Goal: Information Seeking & Learning: Learn about a topic

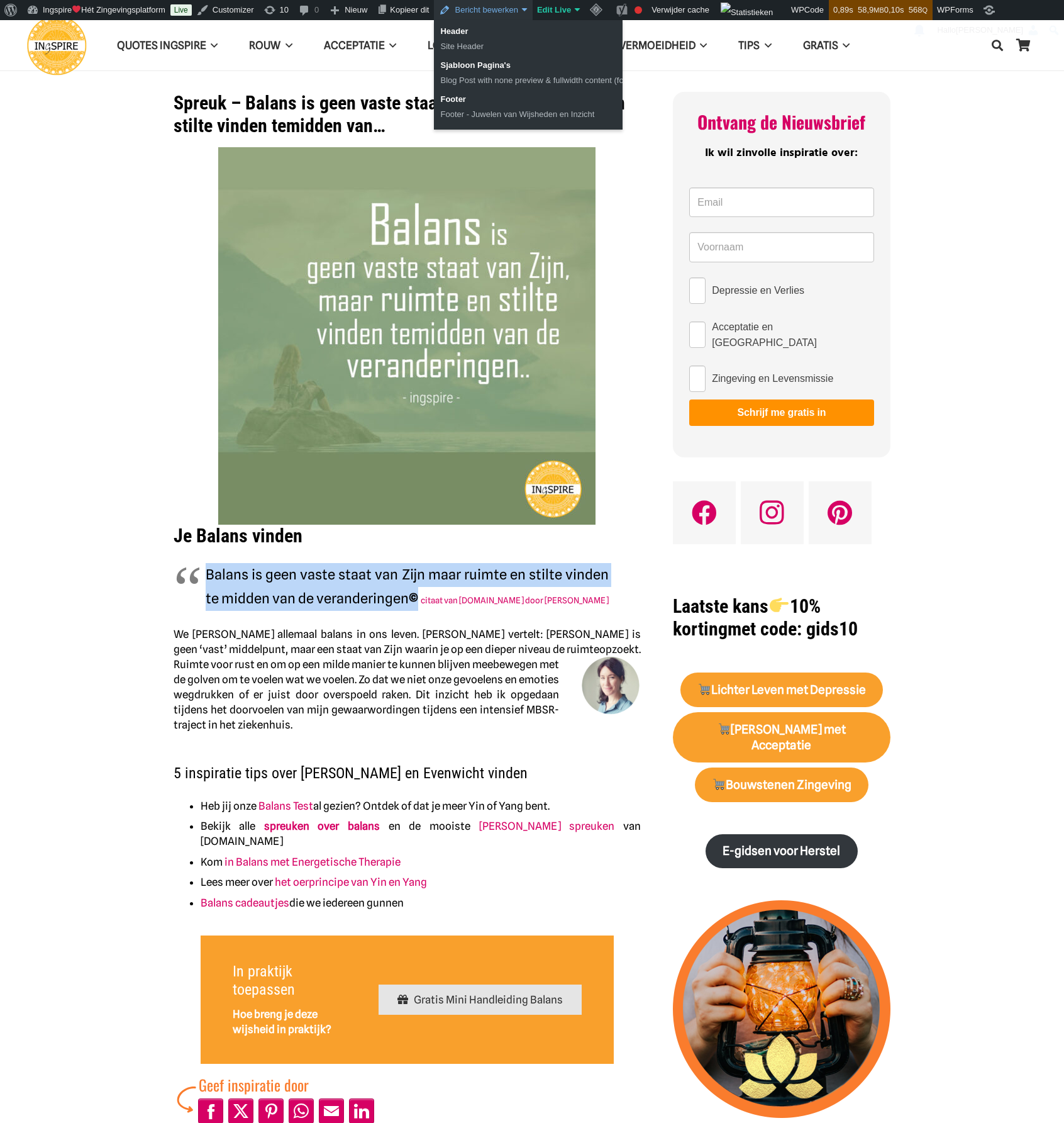
click at [512, 13] on link "Bericht bewerken" at bounding box center [482, 10] width 98 height 20
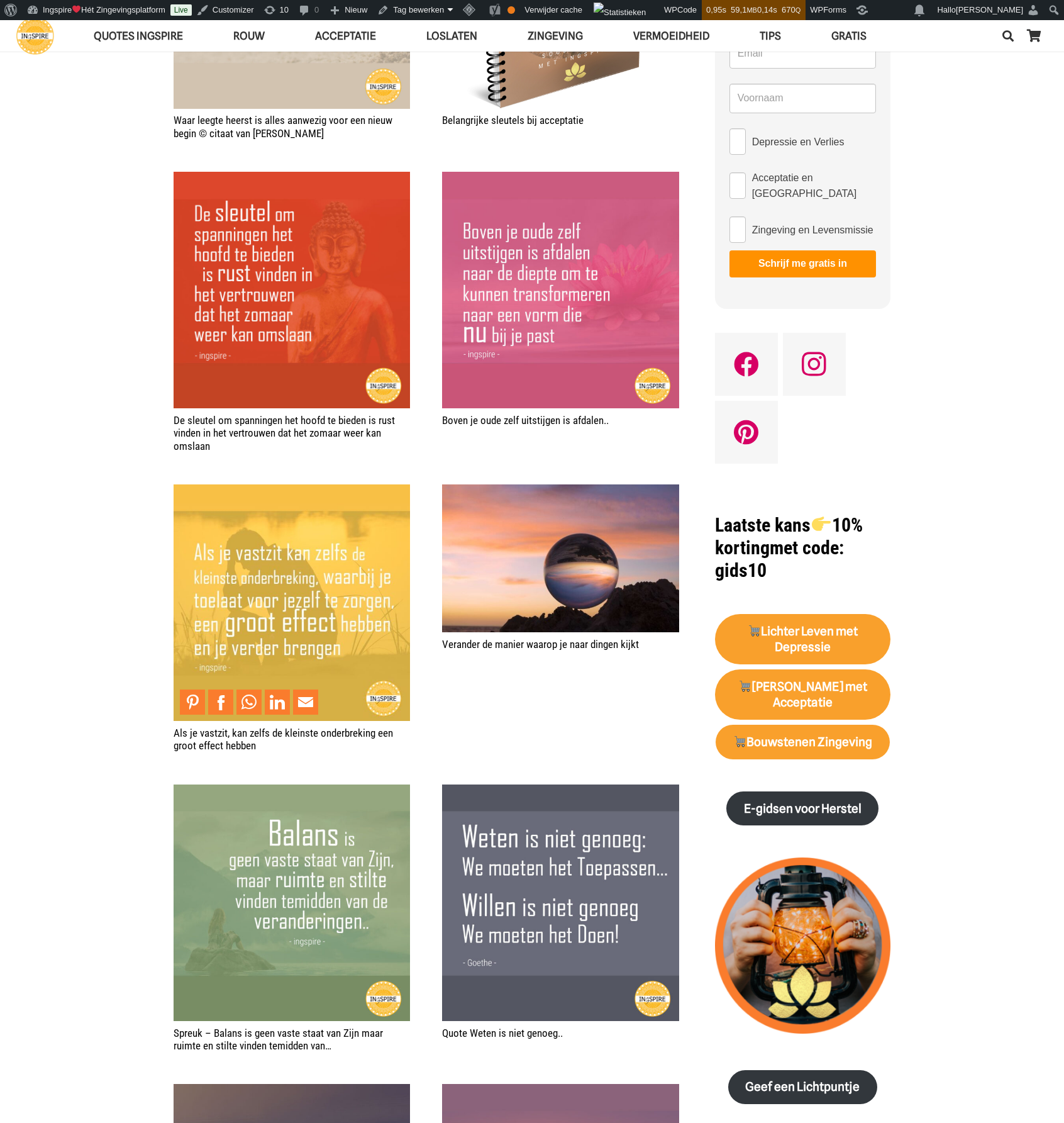
scroll to position [818, 0]
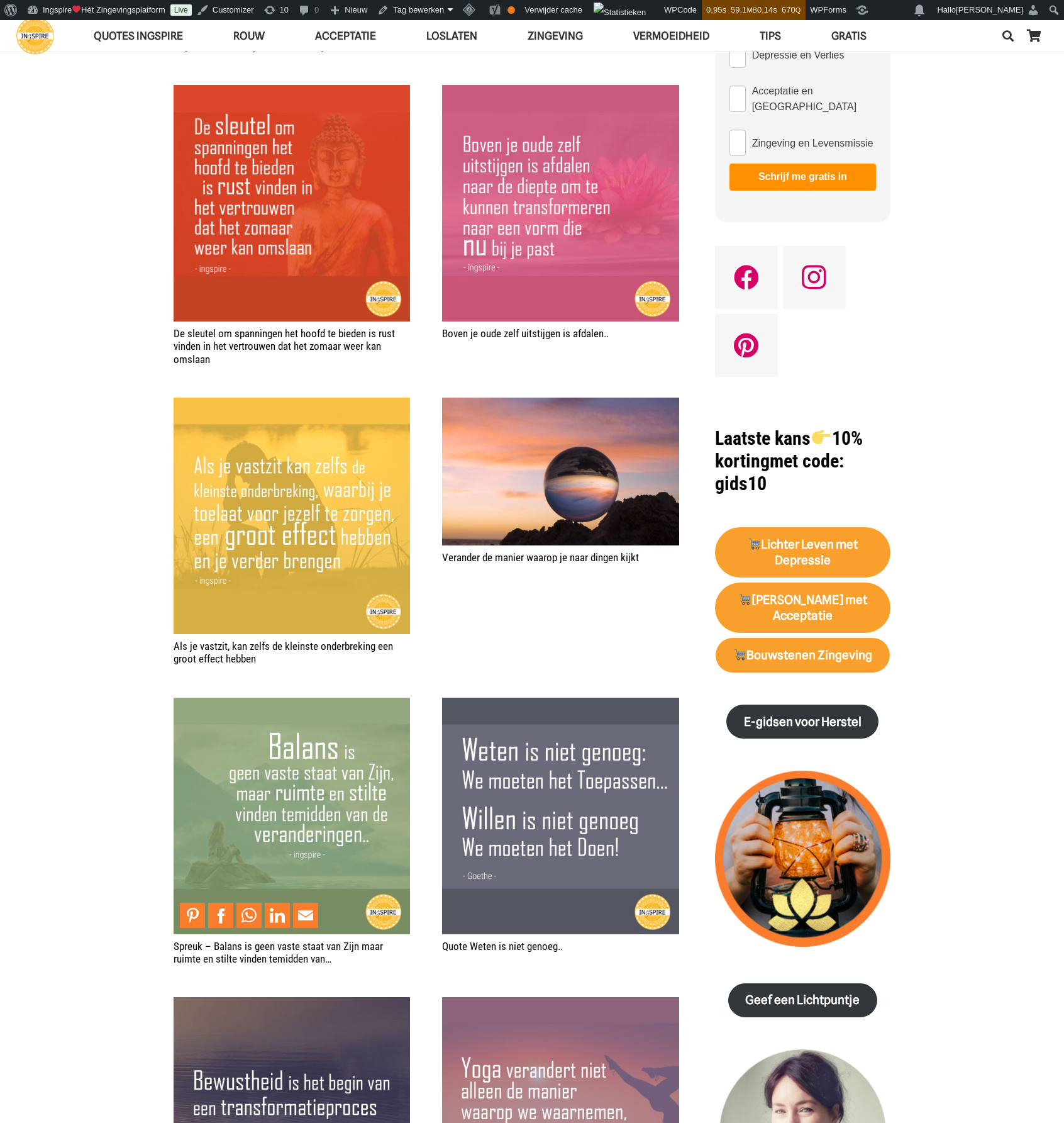
click at [282, 851] on img "Spreuk – Balans is geen vaste staat van Zijn maar ruimte en stilte vinden temid…" at bounding box center [292, 816] width 237 height 237
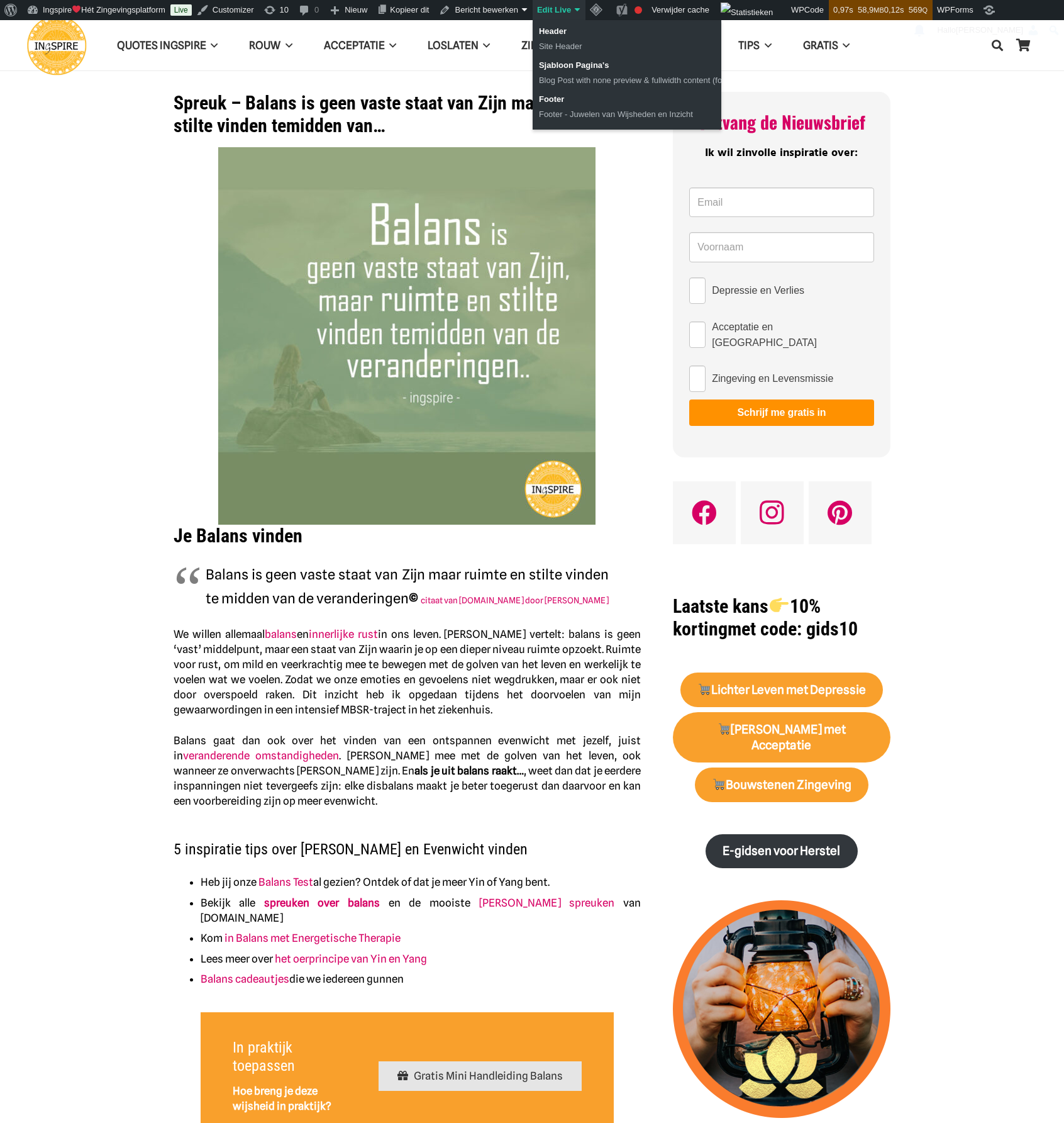
click at [566, 8] on link "Edit Live" at bounding box center [558, 10] width 53 height 20
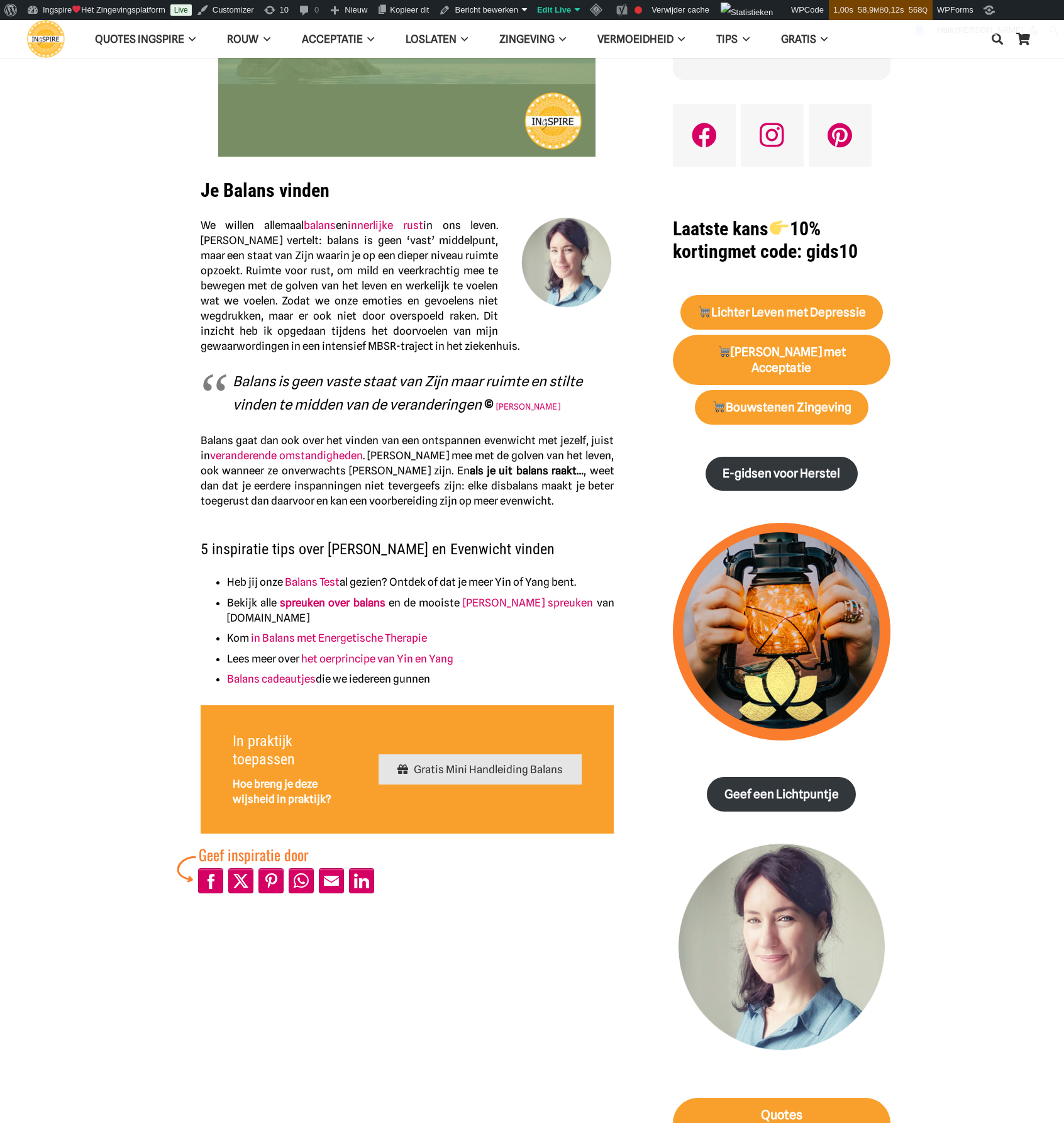
scroll to position [314, 0]
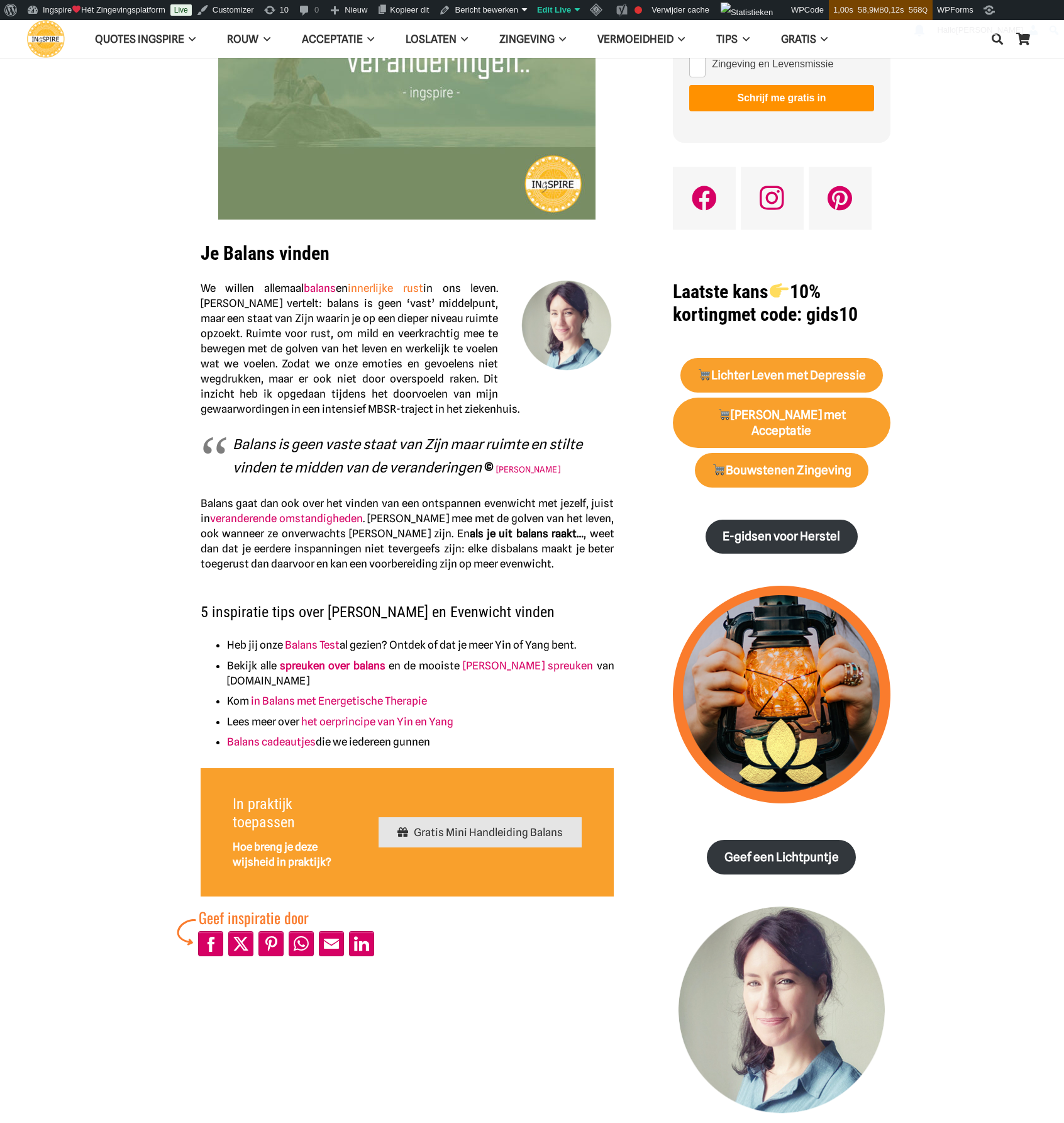
click at [398, 285] on link "innerlijke rust" at bounding box center [385, 288] width 75 height 13
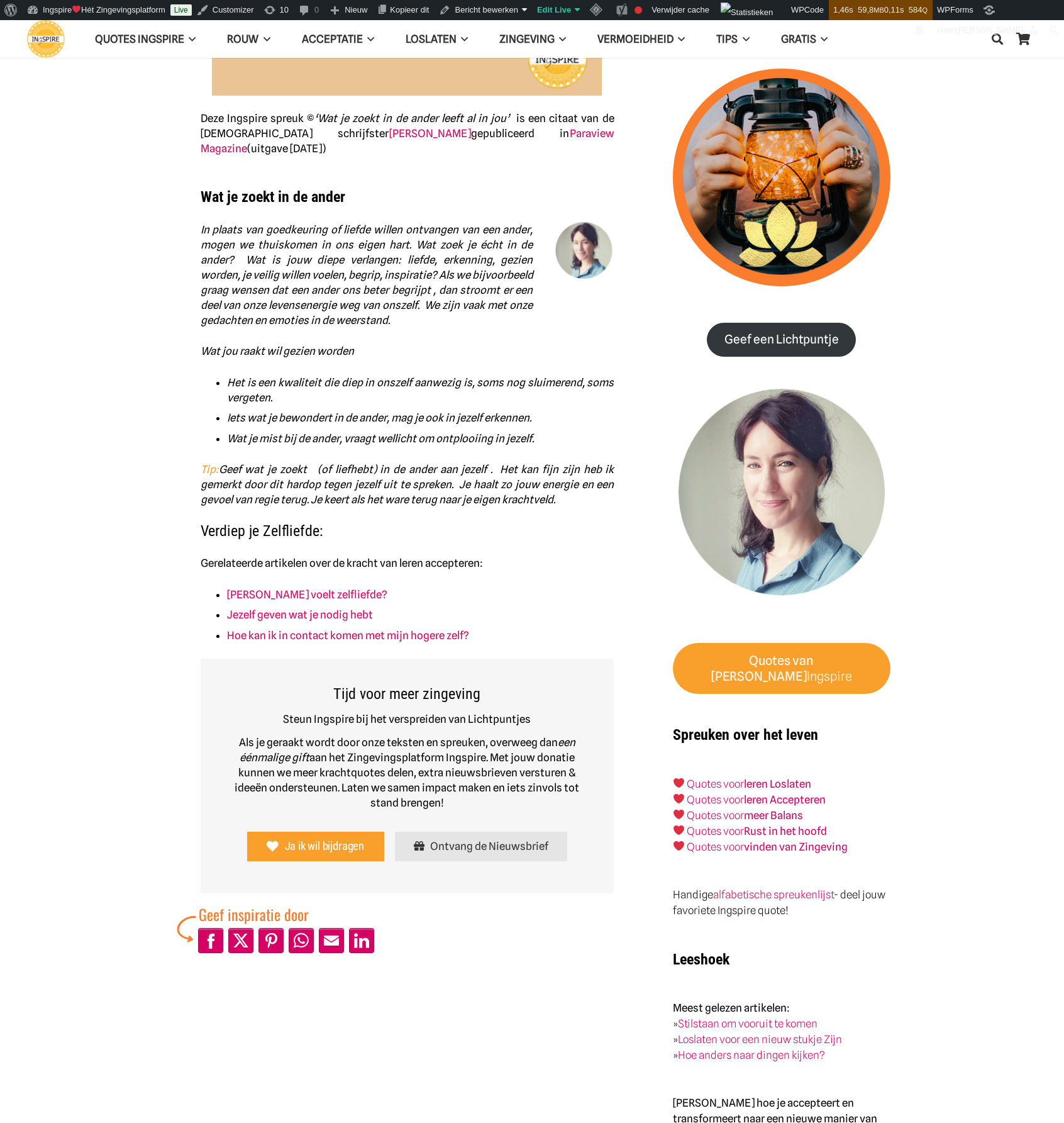
scroll to position [503, 0]
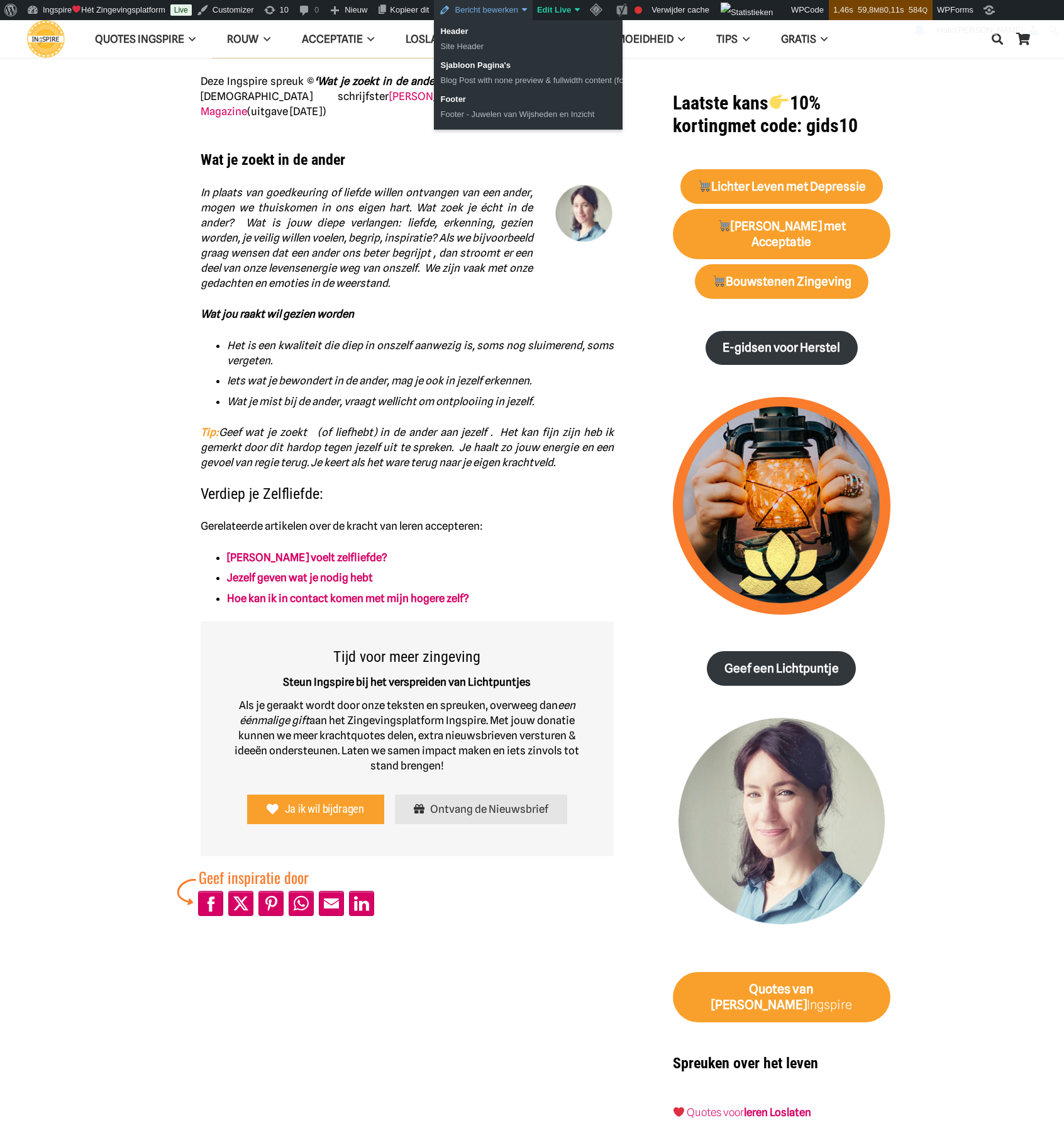
click at [509, 12] on link "Bericht bewerken" at bounding box center [482, 10] width 98 height 20
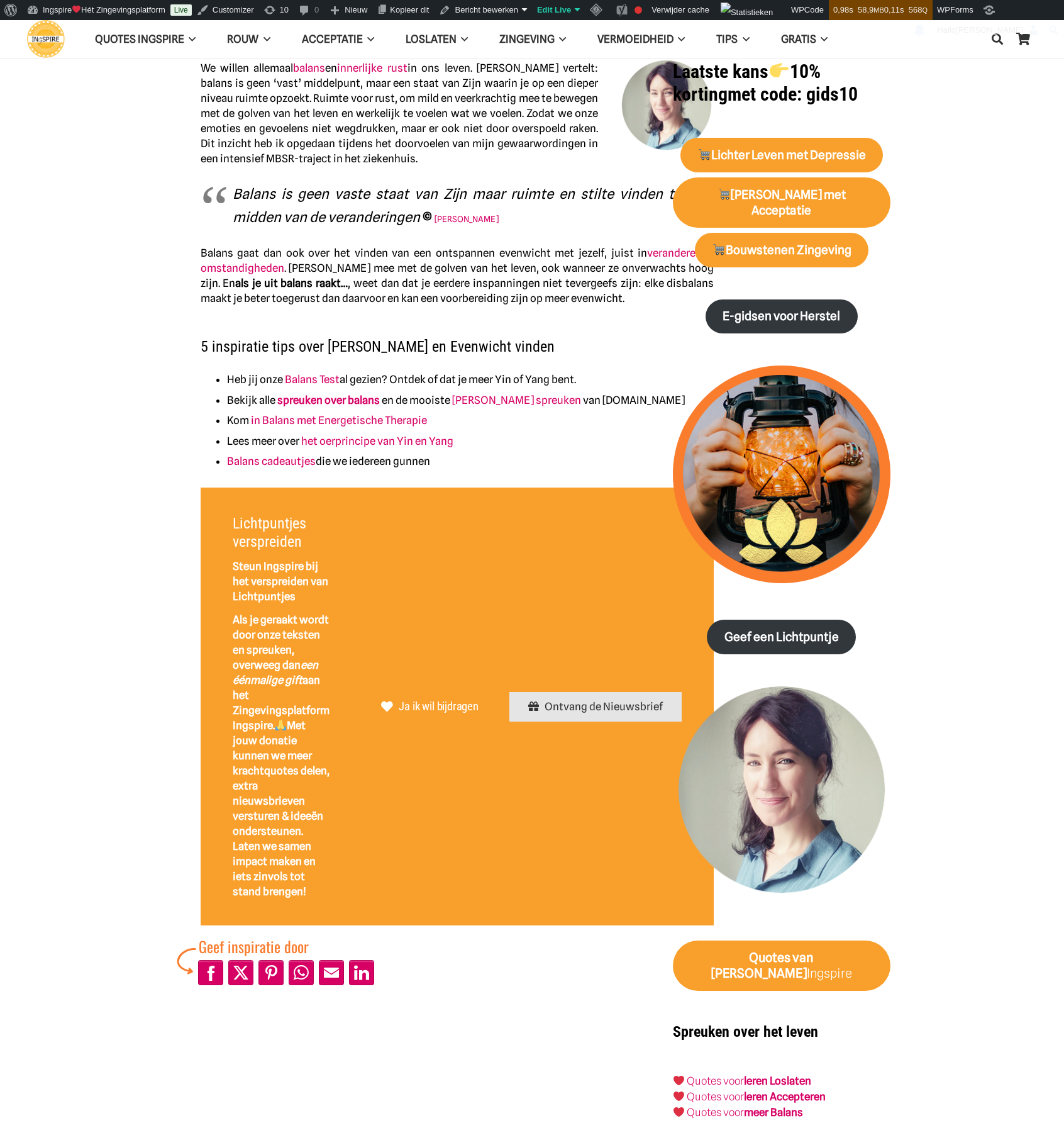
scroll to position [503, 0]
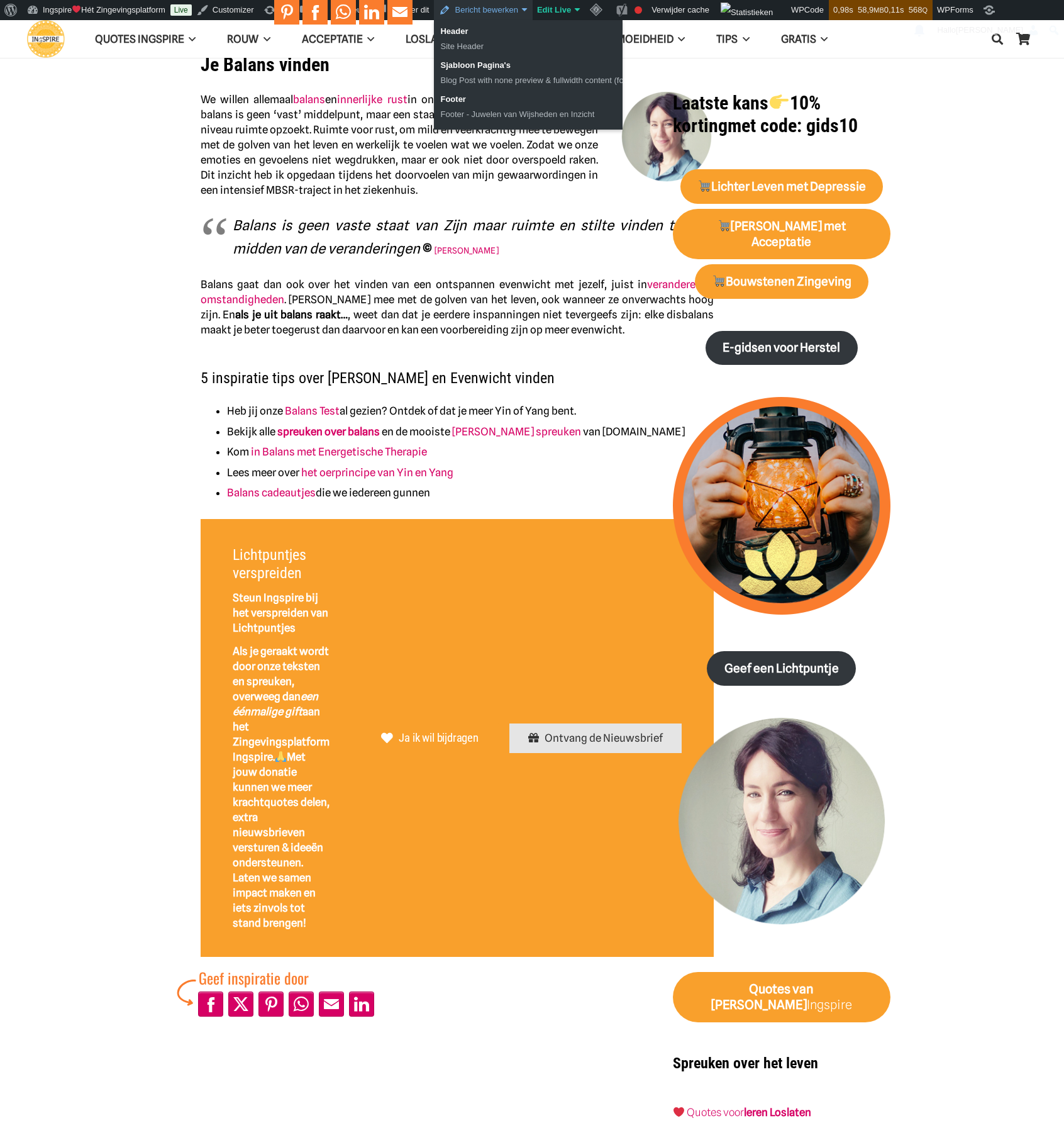
click at [489, 8] on link "Bericht bewerken" at bounding box center [482, 10] width 98 height 20
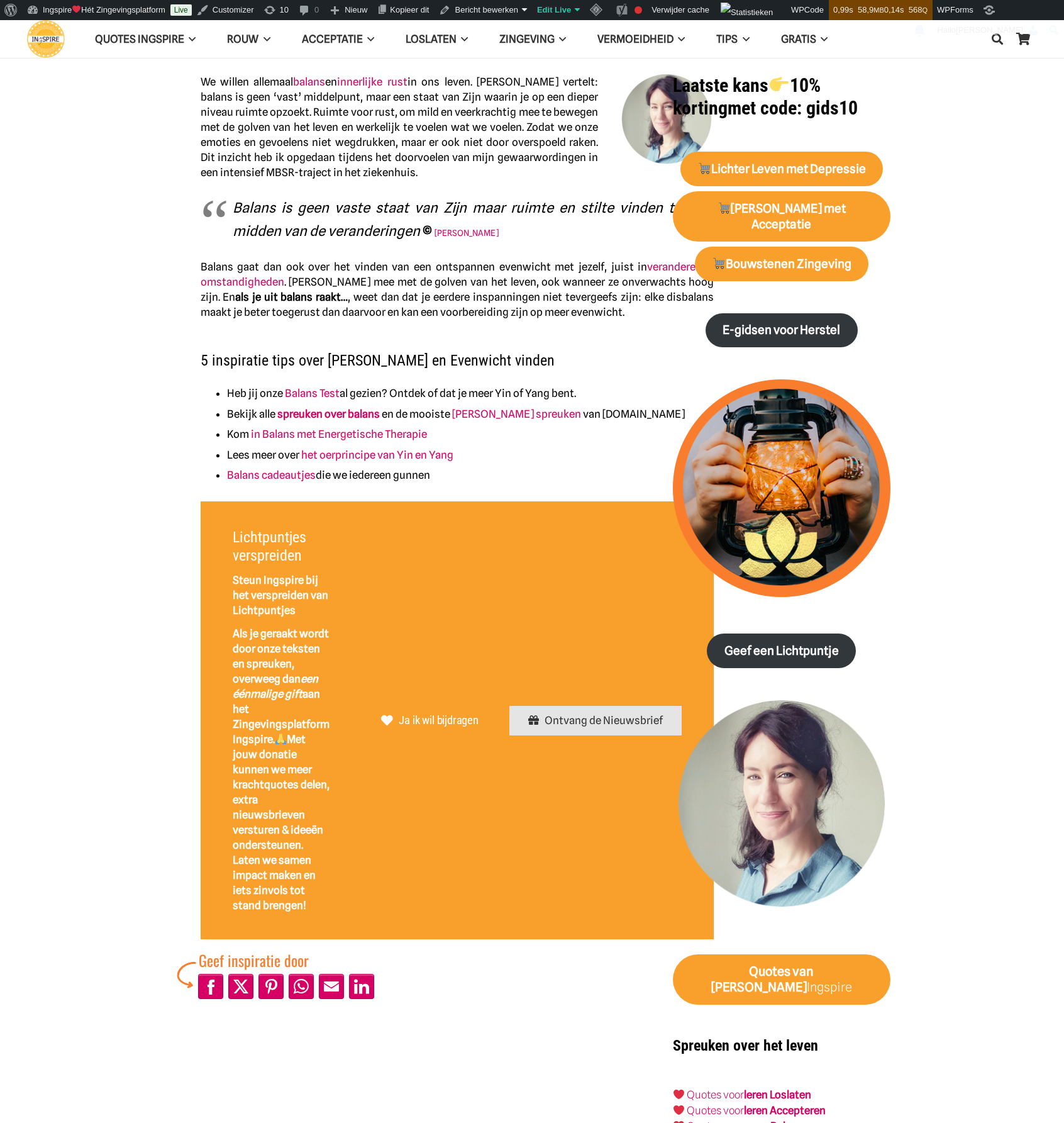
scroll to position [441, 0]
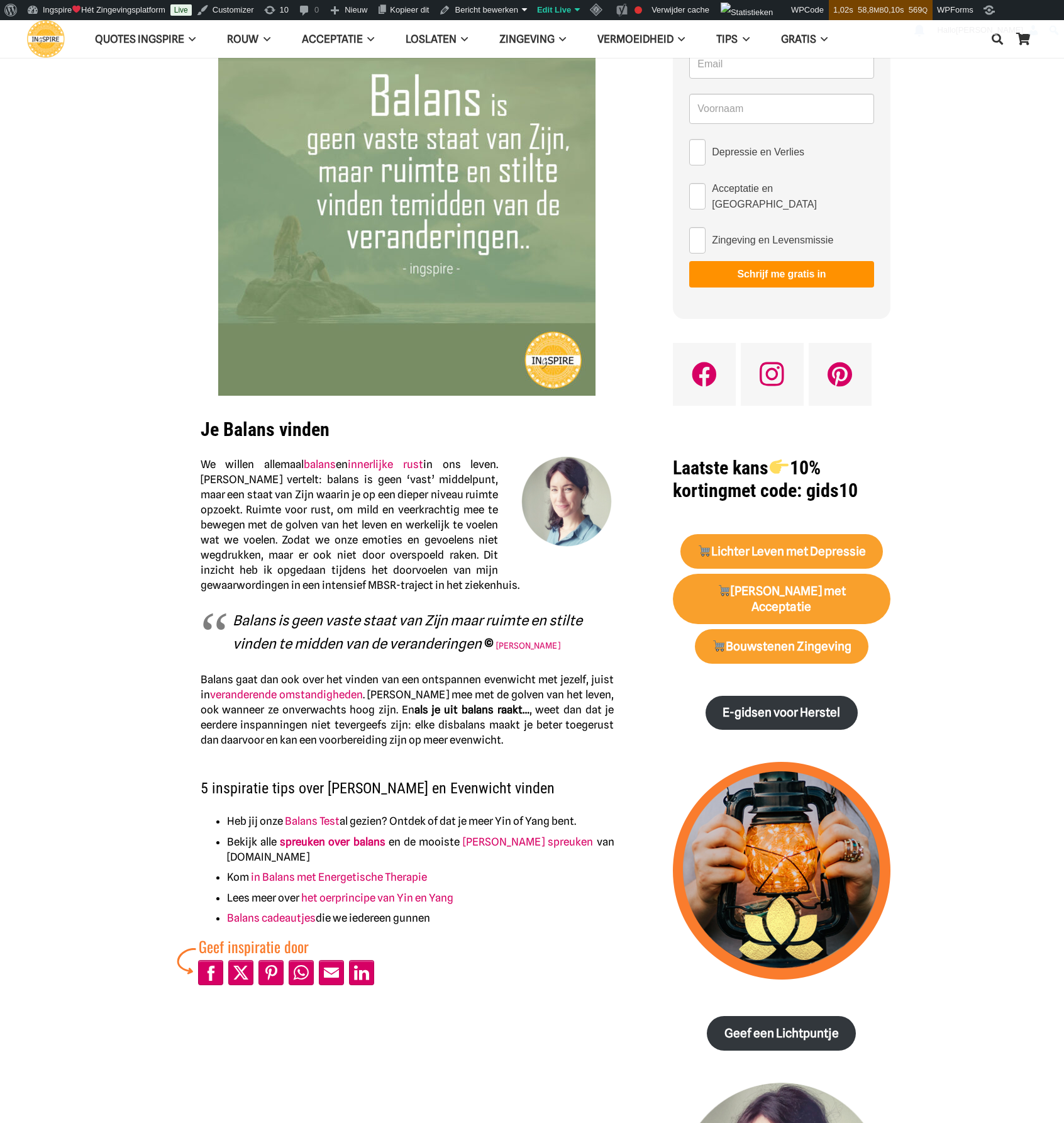
scroll to position [378, 0]
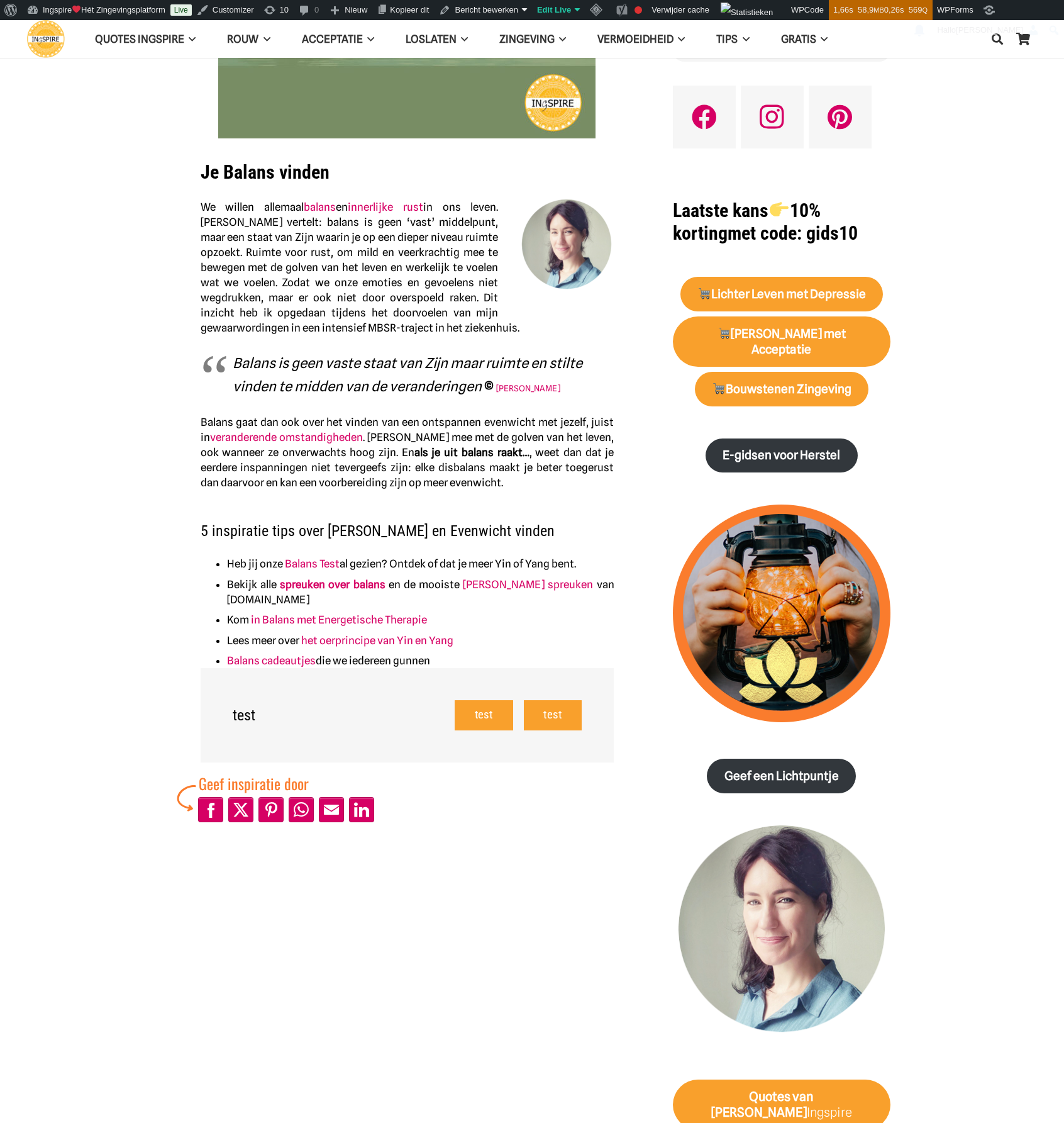
scroll to position [378, 0]
